Goal: Information Seeking & Learning: Learn about a topic

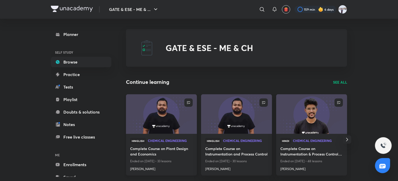
click at [161, 122] on img at bounding box center [161, 114] width 72 height 40
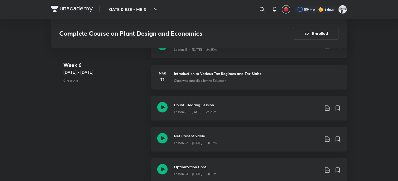
scroll to position [1021, 0]
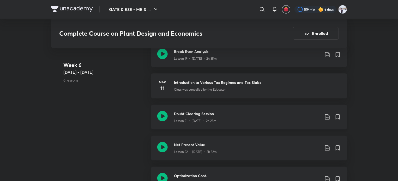
click at [196, 119] on p "Lesson 21 • [DATE] • 2h 28m" at bounding box center [195, 121] width 42 height 5
